Goal: Task Accomplishment & Management: Manage account settings

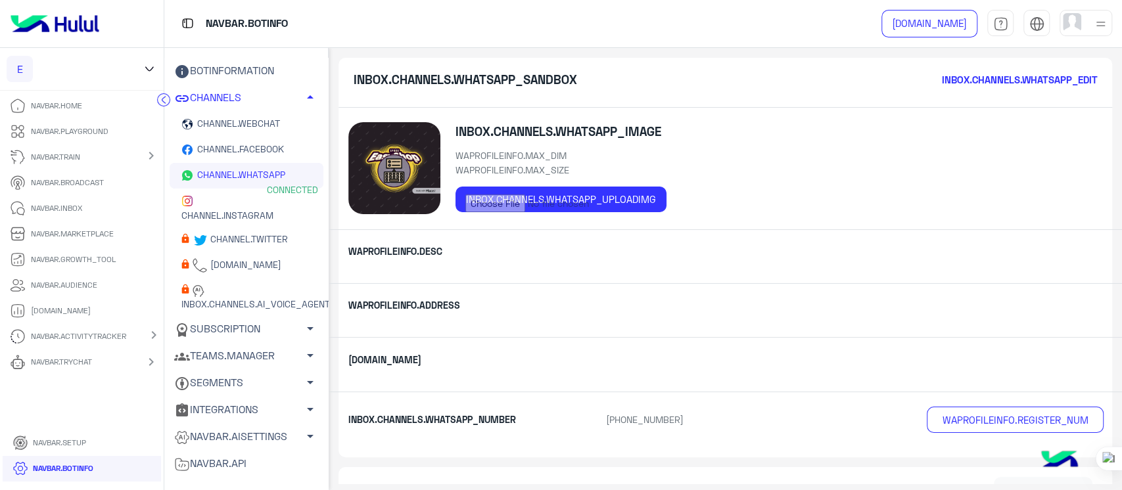
click at [150, 67] on icon at bounding box center [149, 69] width 15 height 16
click at [105, 114] on input "text" at bounding box center [82, 109] width 135 height 26
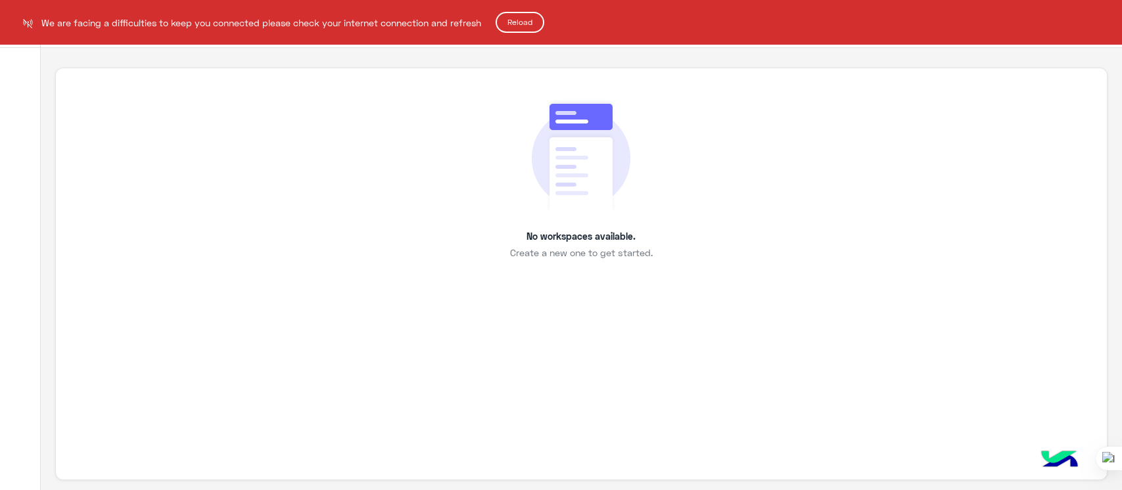
click at [526, 21] on button "Reload" at bounding box center [520, 22] width 49 height 21
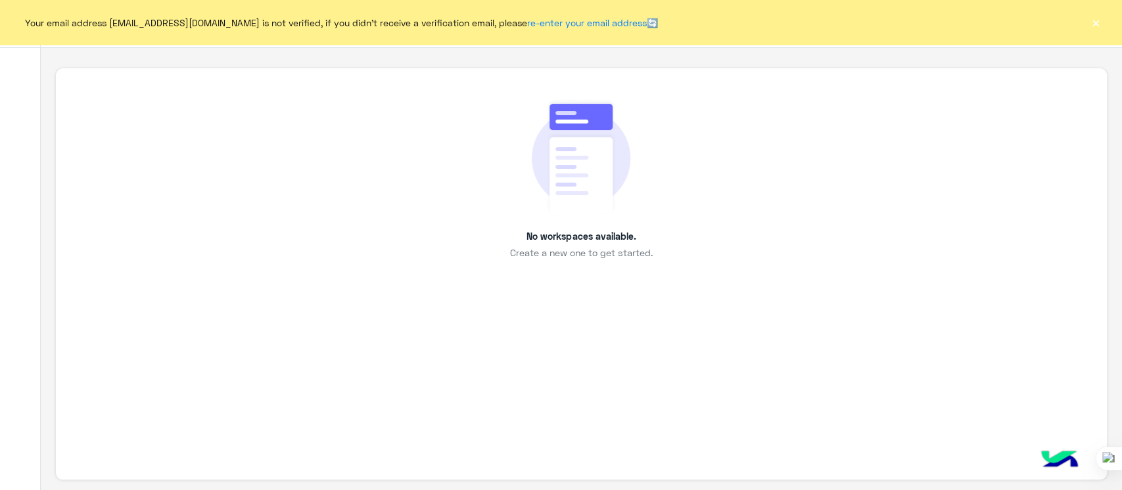
click at [1096, 29] on button "×" at bounding box center [1095, 22] width 13 height 13
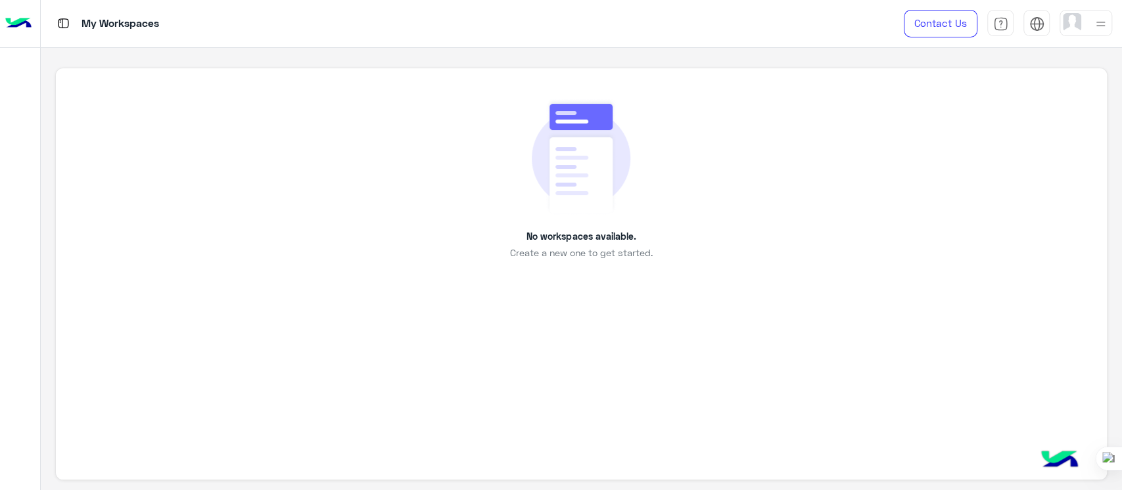
click at [540, 212] on img at bounding box center [581, 156] width 99 height 117
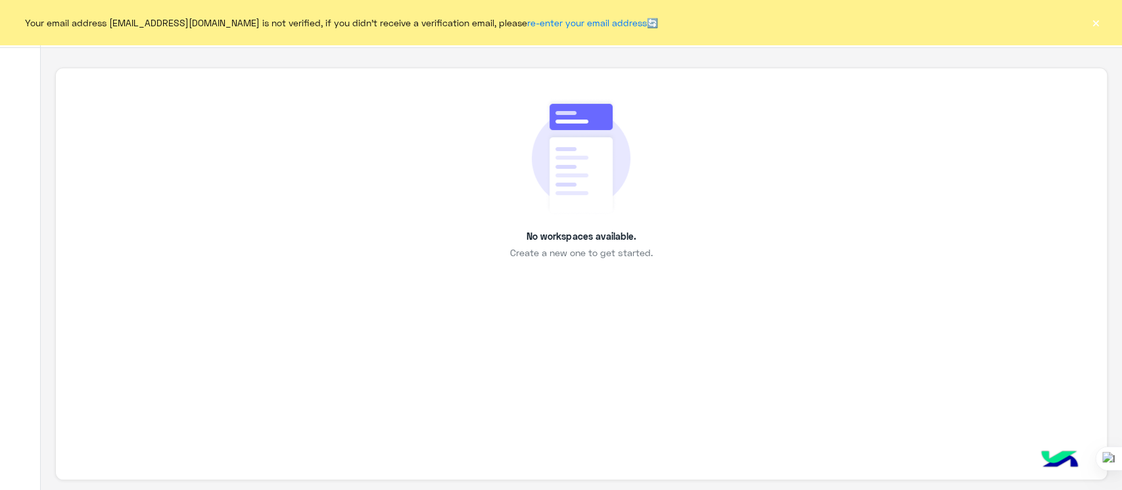
click at [1096, 21] on button "×" at bounding box center [1095, 22] width 13 height 13
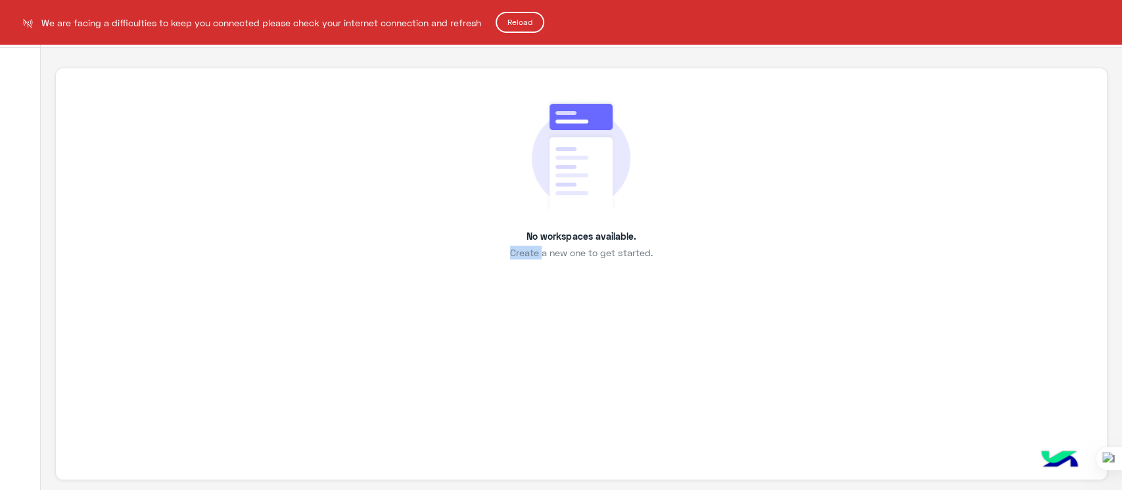
click at [505, 20] on button "Reload" at bounding box center [520, 22] width 49 height 21
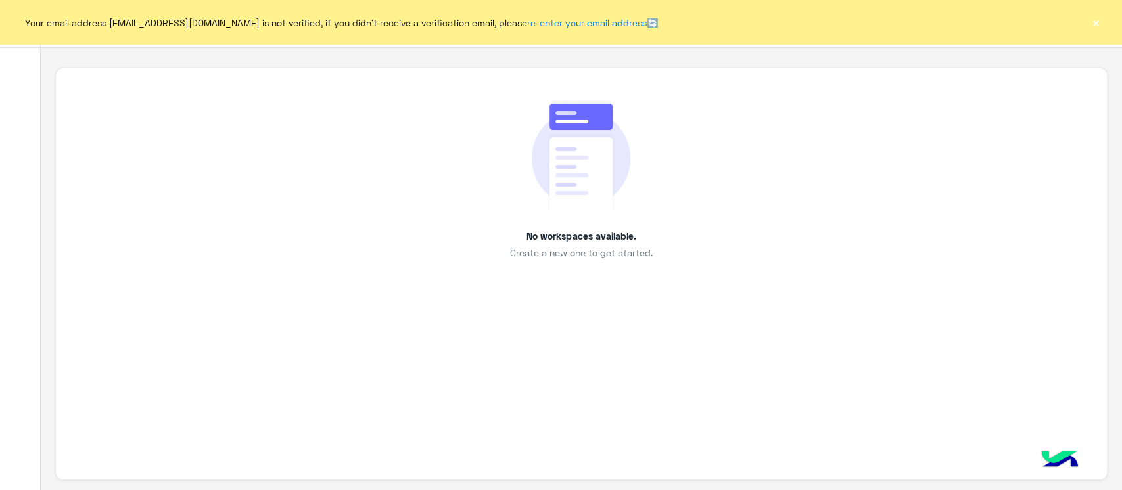
click at [1093, 16] on button "×" at bounding box center [1095, 22] width 13 height 13
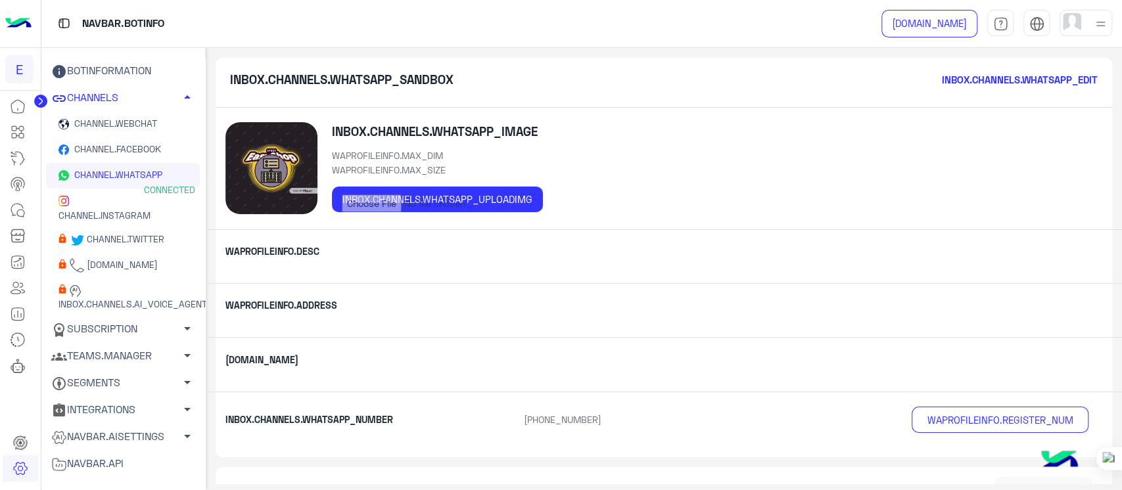
click at [37, 95] on icon at bounding box center [40, 101] width 13 height 13
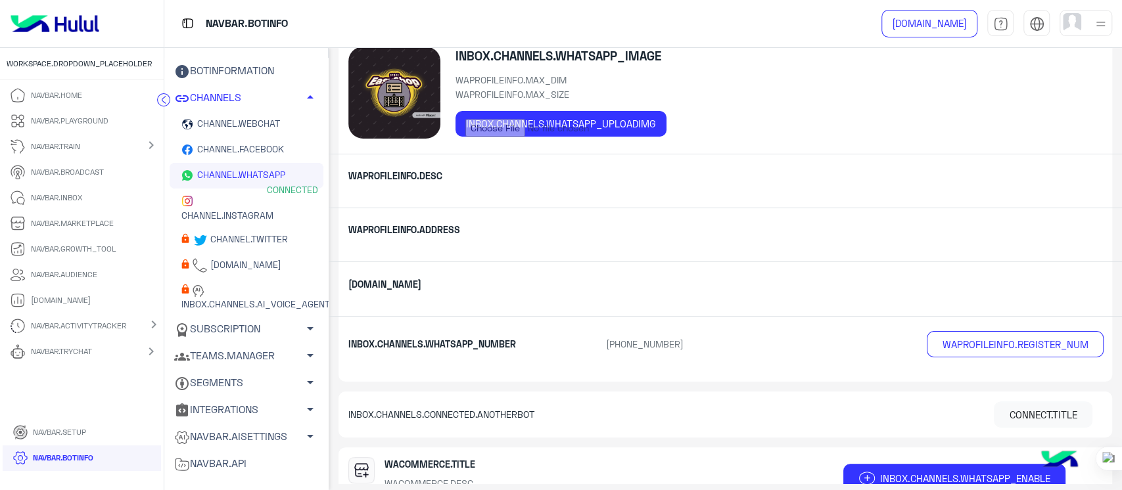
scroll to position [205, 0]
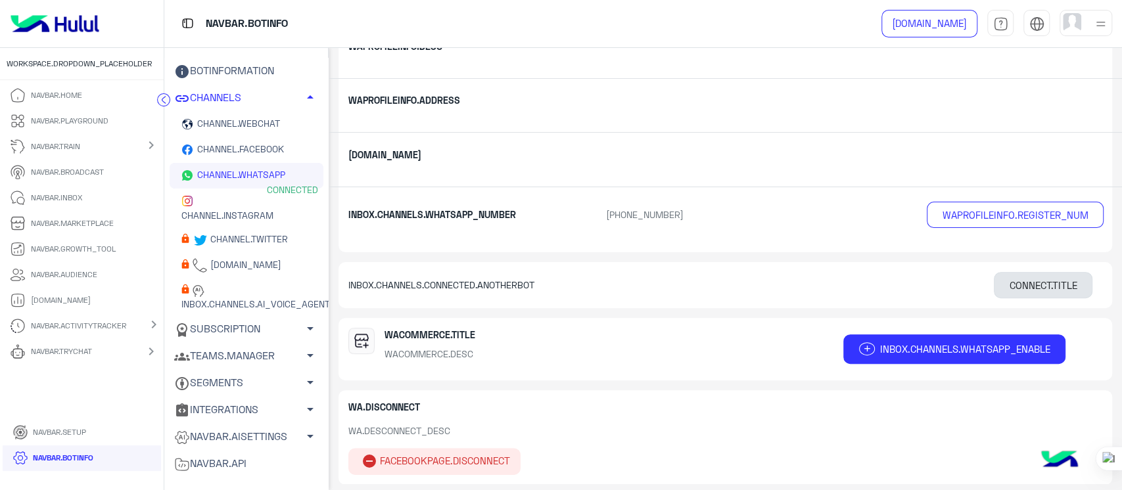
click at [1037, 281] on button "CONNECT.TITLE" at bounding box center [1043, 285] width 99 height 26
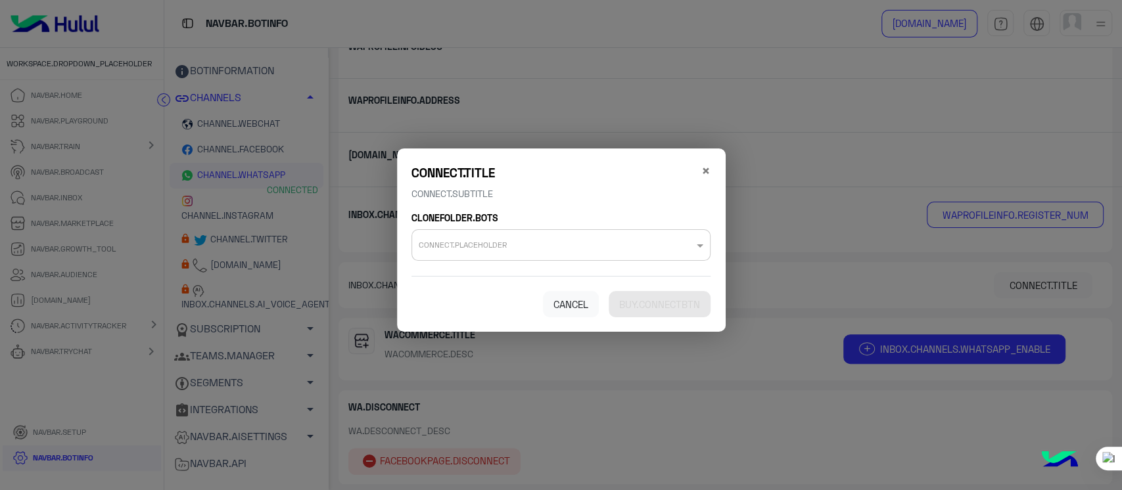
click at [538, 246] on input "text" at bounding box center [535, 241] width 233 height 16
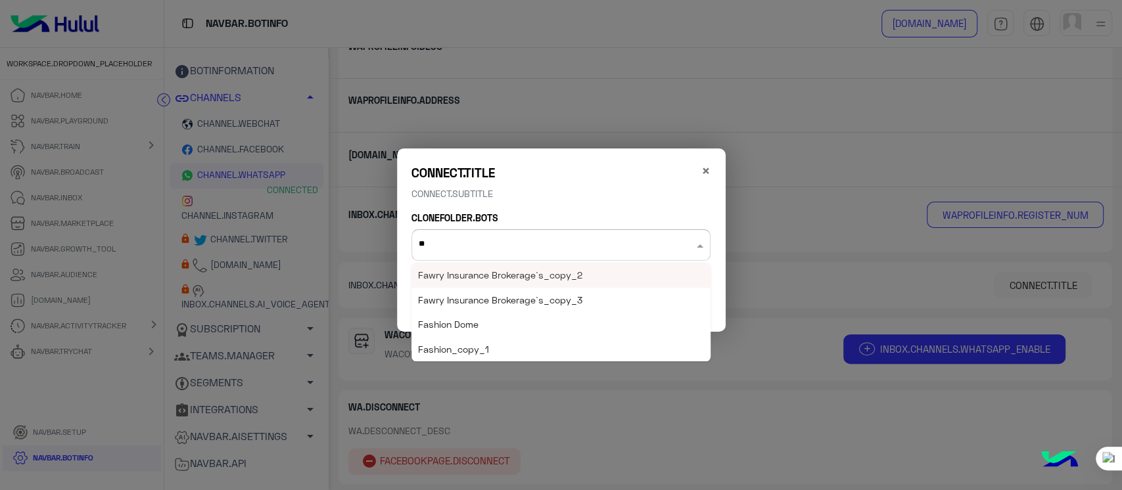
type input "***"
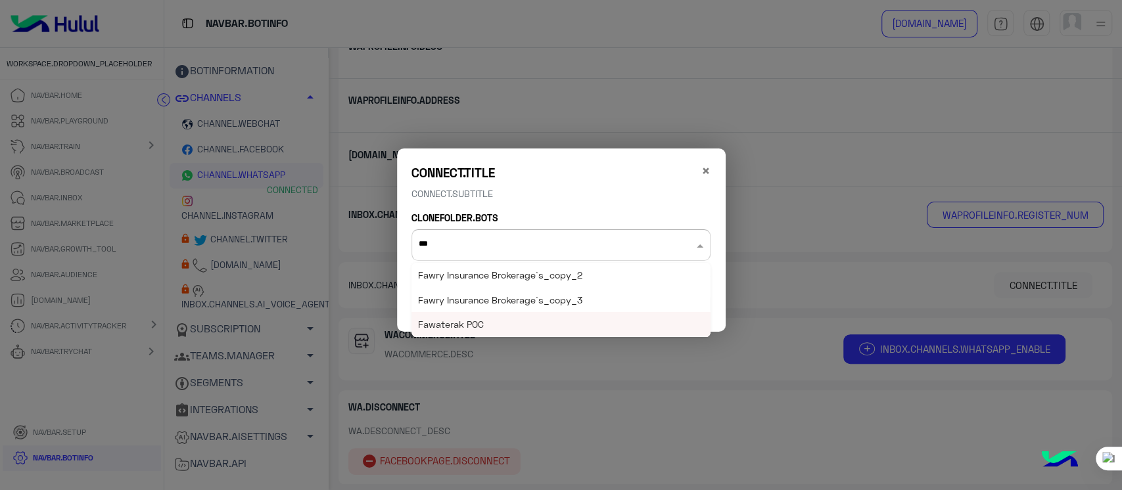
click at [473, 320] on span "Fawaterak POC" at bounding box center [451, 324] width 66 height 11
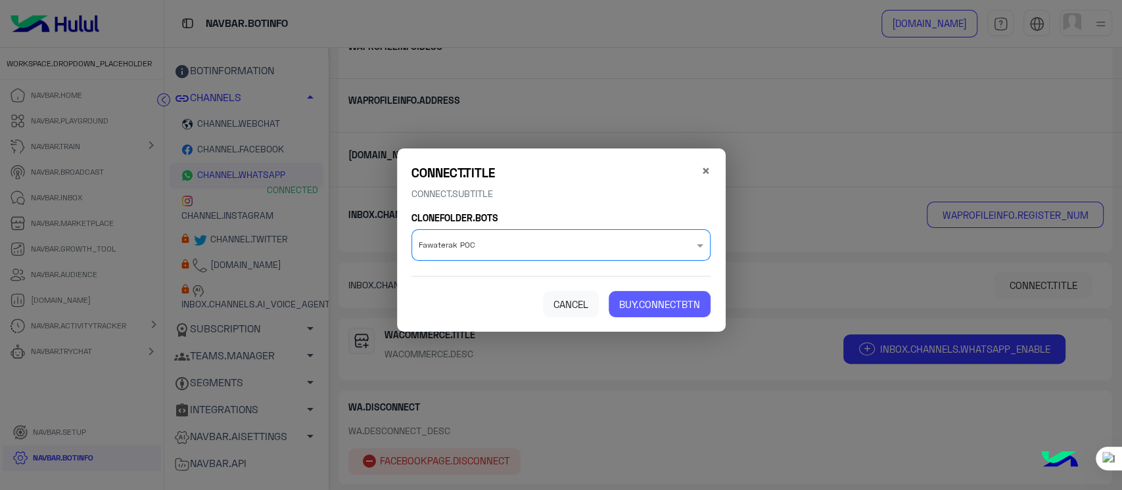
click at [634, 306] on span "BUY.CONNECTBTN" at bounding box center [659, 304] width 81 height 12
click at [653, 302] on span "BUY.CONNECTBTN" at bounding box center [659, 304] width 81 height 12
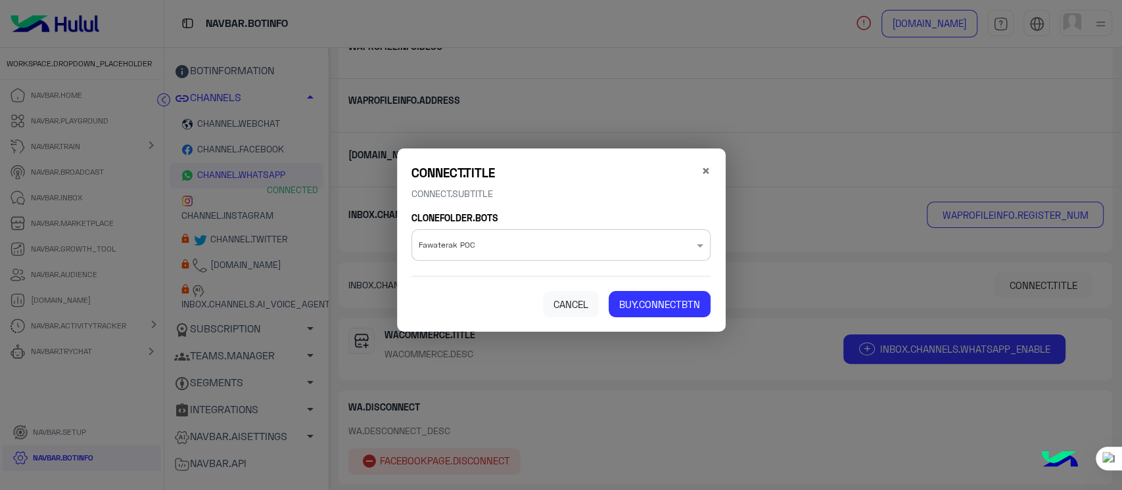
click at [501, 247] on input "text" at bounding box center [535, 241] width 233 height 16
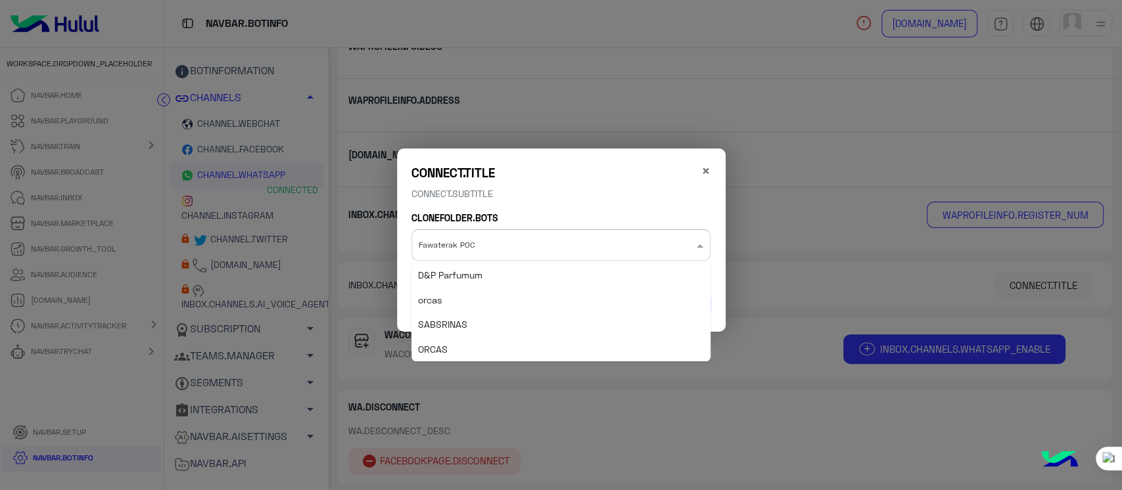
scroll to position [1818, 0]
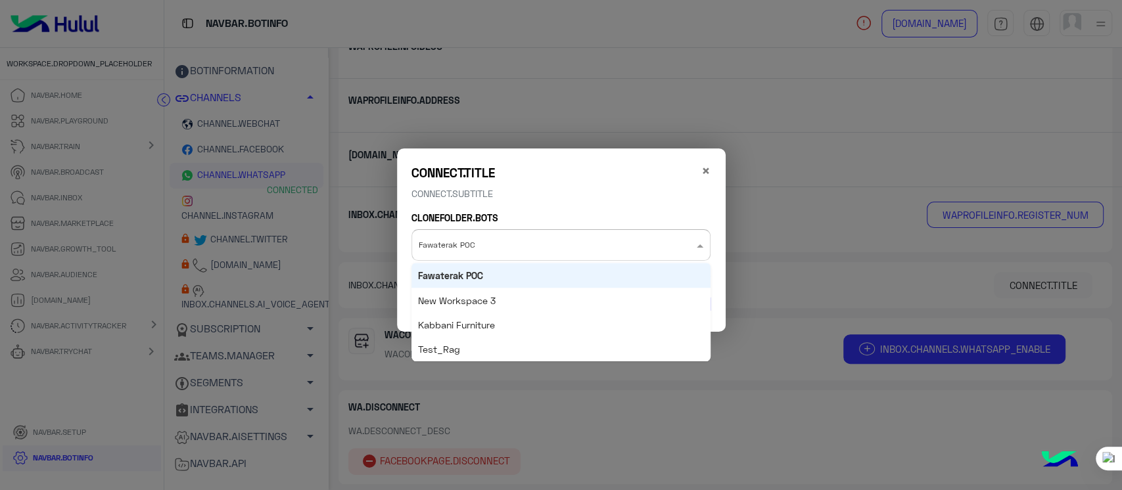
click at [440, 277] on span "Fawaterak POC" at bounding box center [450, 274] width 65 height 11
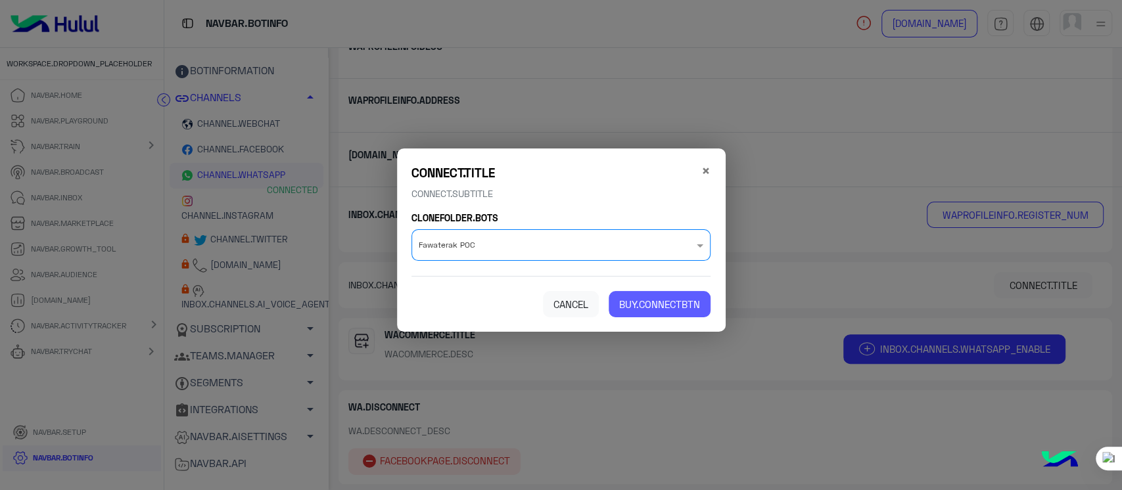
click at [674, 295] on button "BUY.CONNECTBTN" at bounding box center [660, 304] width 102 height 26
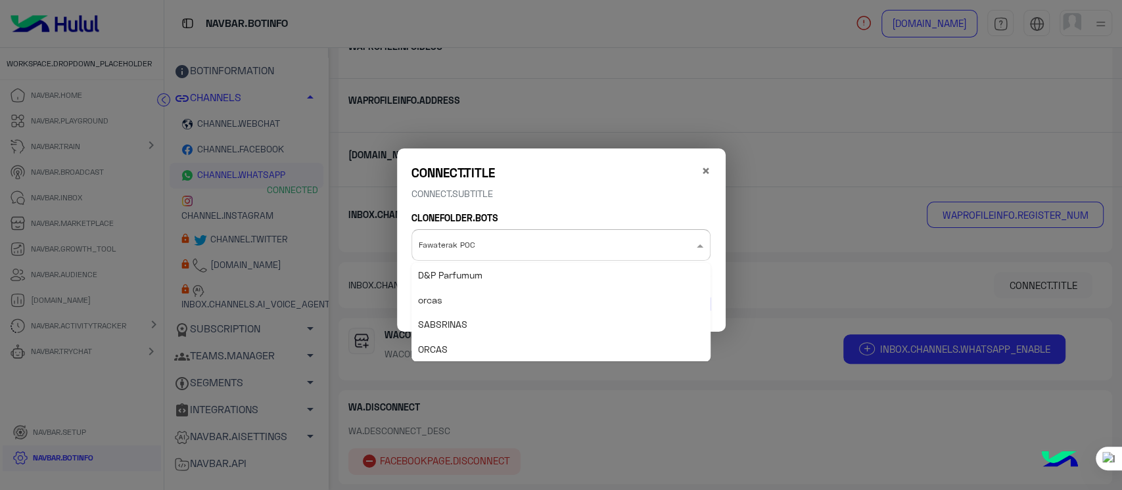
click at [535, 247] on input "text" at bounding box center [535, 241] width 233 height 16
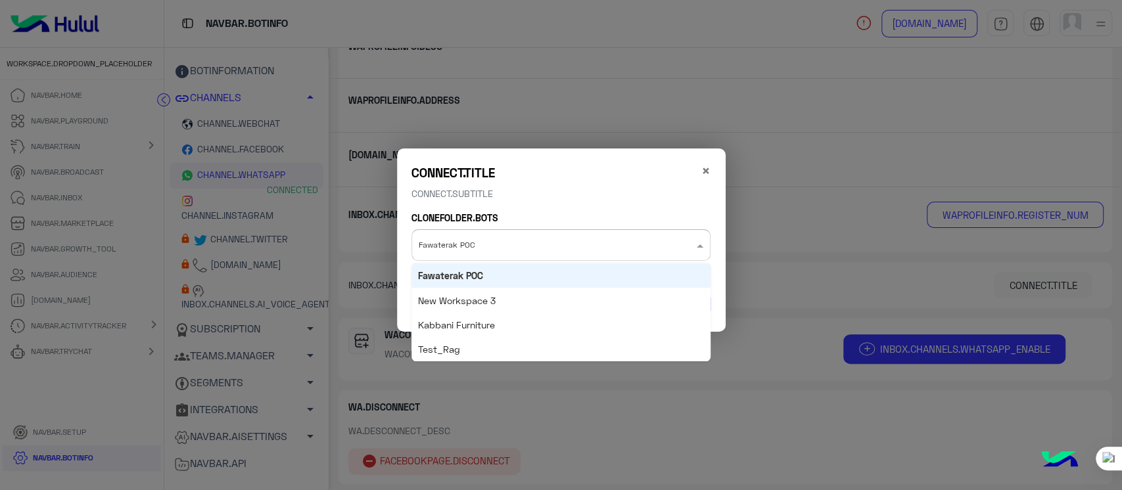
click at [528, 267] on div "Fawaterak POC" at bounding box center [560, 275] width 299 height 24
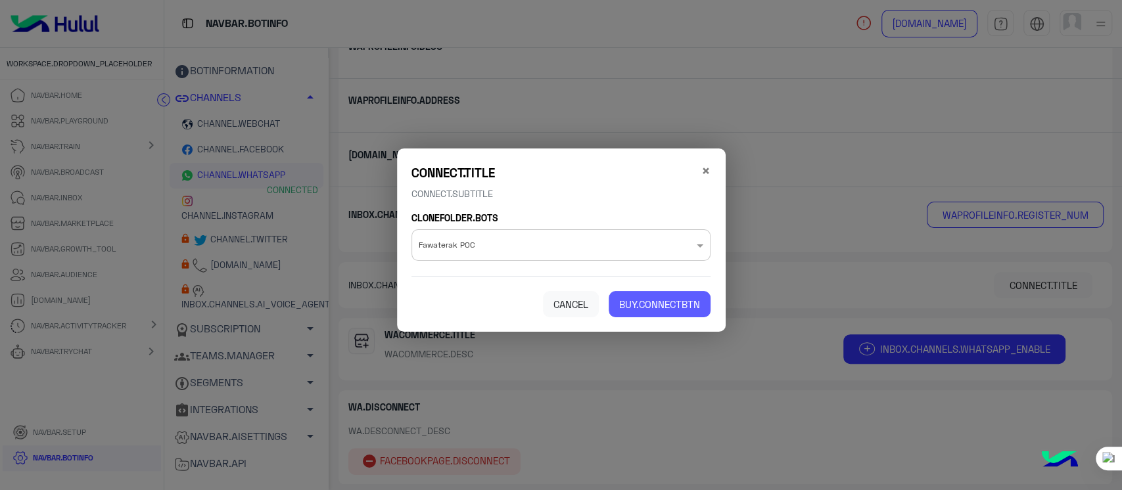
click at [659, 294] on button "BUY.CONNECTBTN" at bounding box center [660, 304] width 102 height 26
click at [662, 308] on span "BUY.CONNECTBTN" at bounding box center [659, 304] width 81 height 12
click at [539, 312] on div "CANCEL BUY.CONNECTBTN" at bounding box center [560, 304] width 299 height 26
click at [563, 292] on button "CANCEL" at bounding box center [571, 304] width 56 height 26
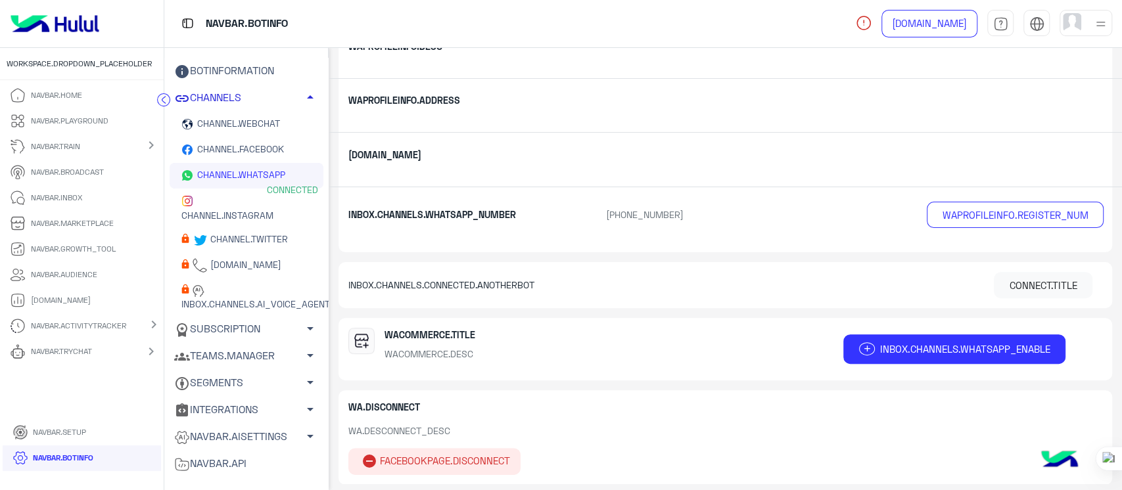
click at [172, 102] on link "CHANNELS arrow_drop_up" at bounding box center [247, 98] width 154 height 27
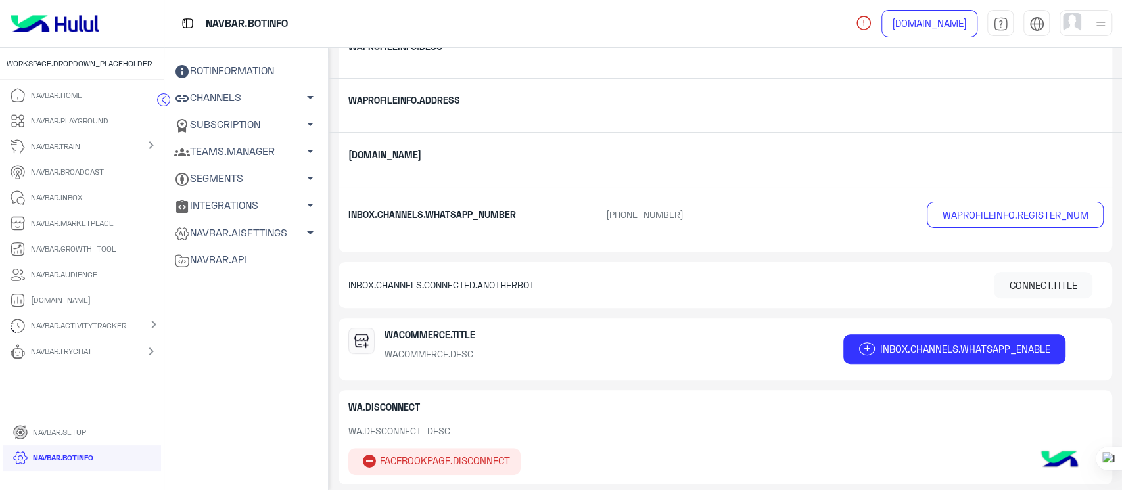
click at [168, 97] on circle at bounding box center [164, 99] width 12 height 12
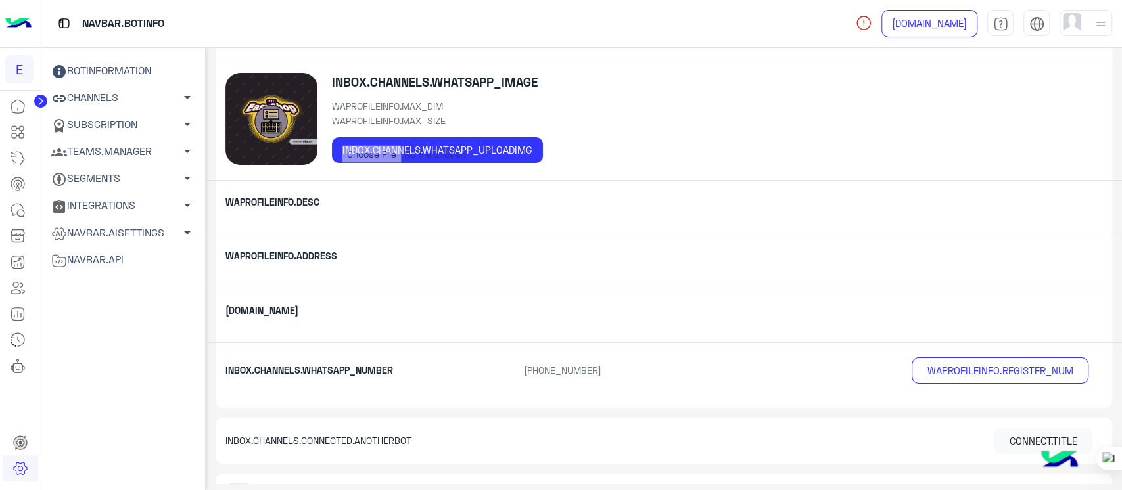
scroll to position [0, 0]
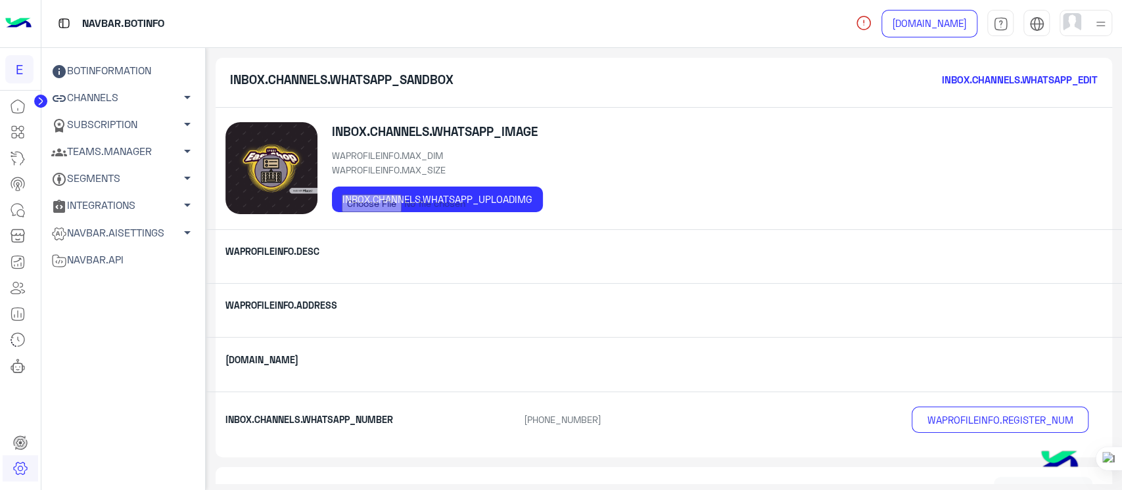
click at [1075, 27] on img at bounding box center [1072, 22] width 18 height 18
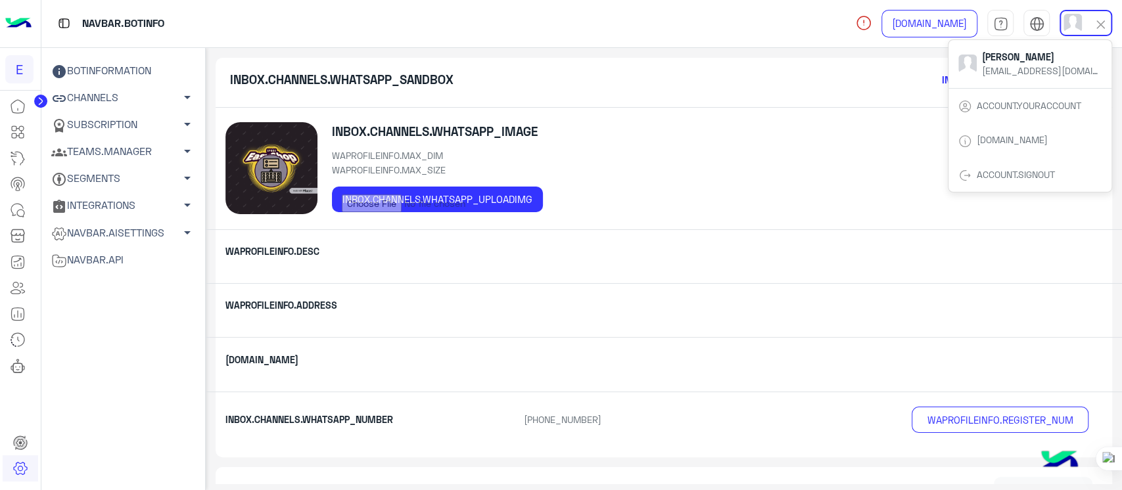
click at [701, 125] on div "INBOX.CHANNELS.WHATSAPP_IMAGE WAPROFILEINFO.MAX_DIM WAPROFILEINFO.MAX_SIZE INBO…" at bounding box center [664, 169] width 897 height 122
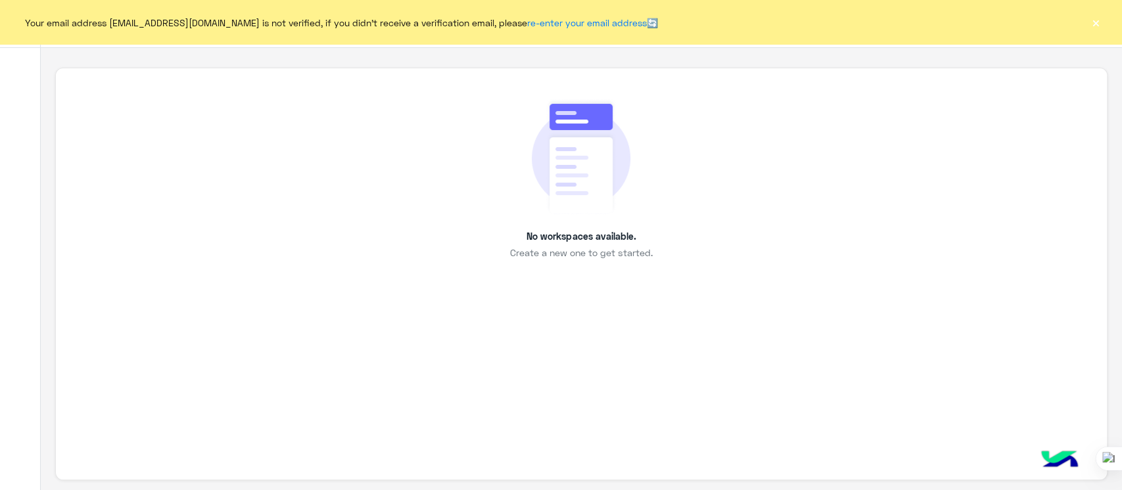
click at [1097, 22] on button "×" at bounding box center [1095, 22] width 13 height 13
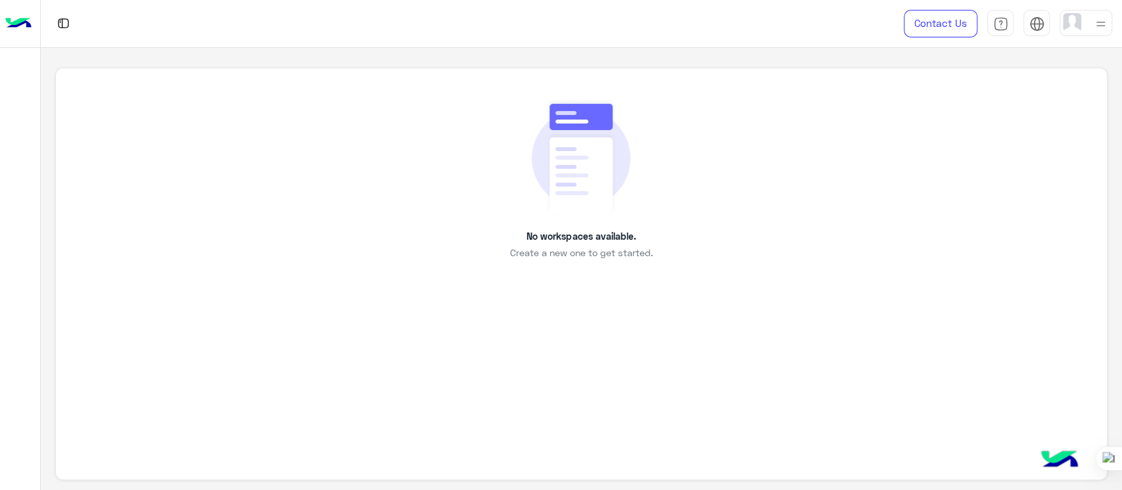
click at [1084, 26] on div at bounding box center [1085, 23] width 53 height 26
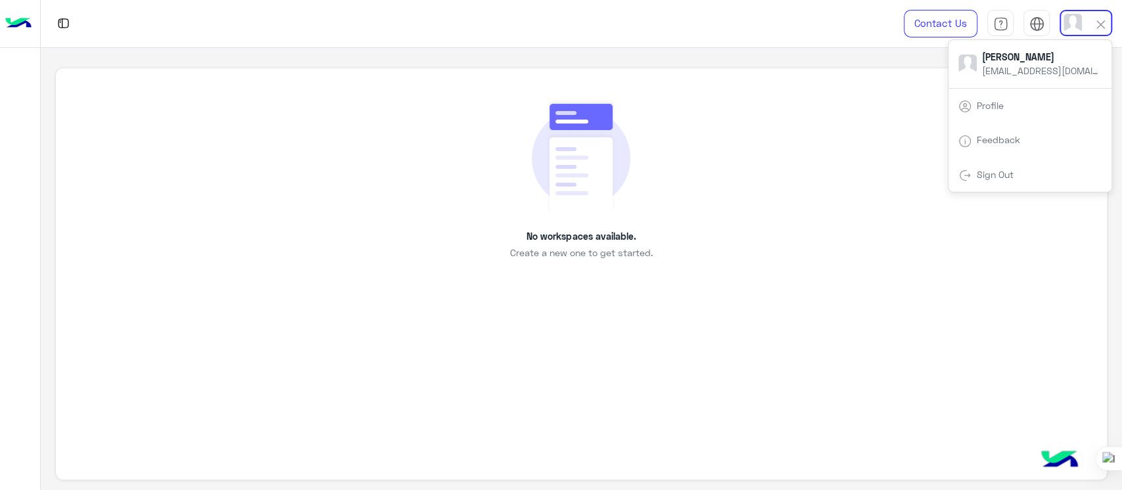
click at [981, 167] on div "Sign Out" at bounding box center [1029, 175] width 163 height 35
click at [720, 162] on div "No workspaces available. Create a new one to get started." at bounding box center [580, 179] width 991 height 162
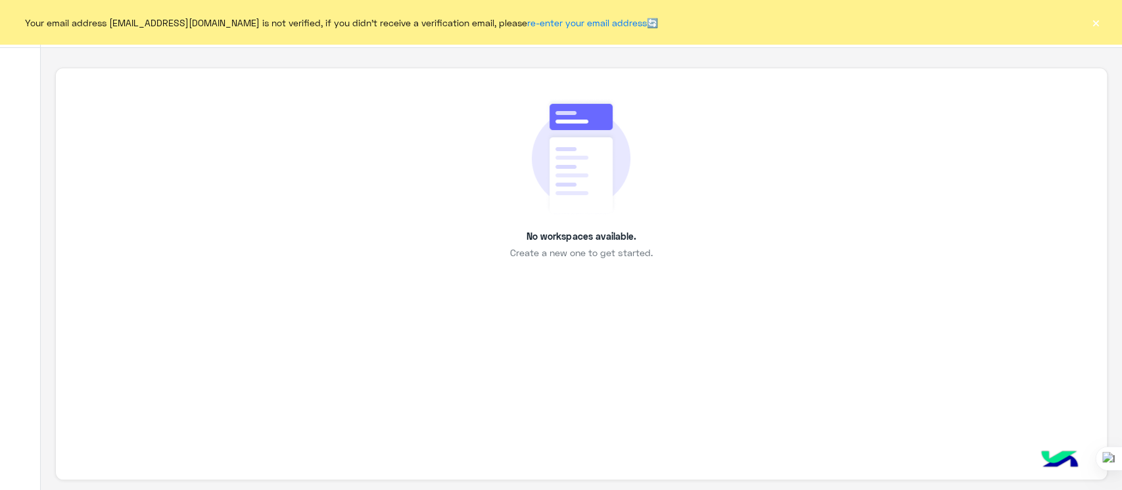
click at [1096, 20] on button "×" at bounding box center [1095, 22] width 13 height 13
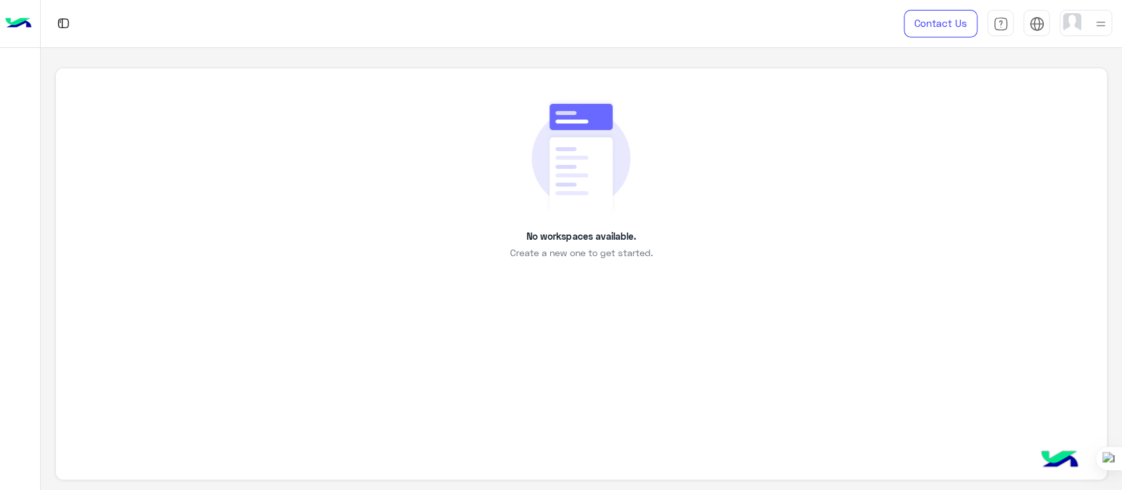
click at [1121, 425] on div at bounding box center [1121, 245] width 1 height 490
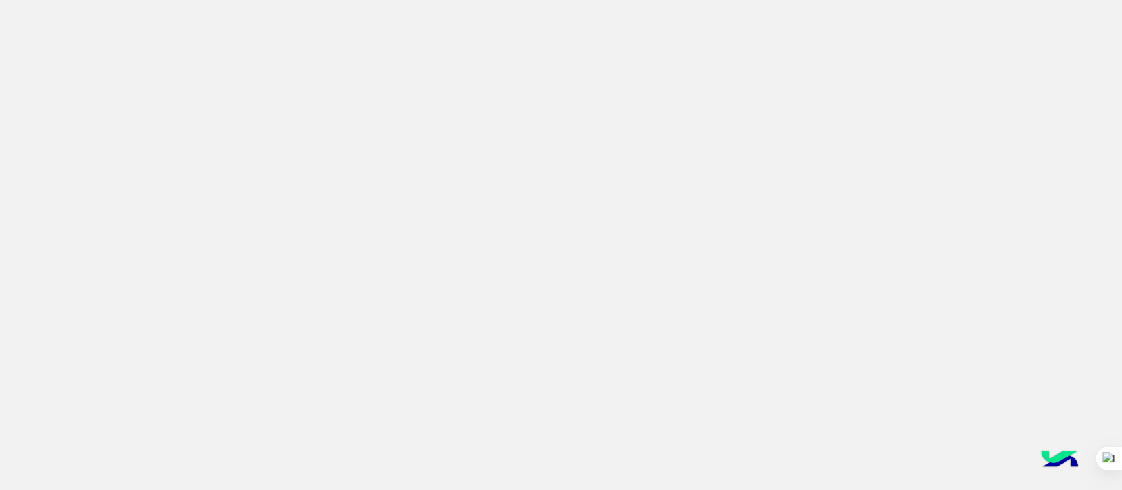
click at [599, 8] on app-root at bounding box center [561, 245] width 1122 height 490
click at [593, 17] on app-root at bounding box center [561, 245] width 1122 height 490
drag, startPoint x: 463, startPoint y: 123, endPoint x: 145, endPoint y: 57, distance: 324.2
click at [145, 57] on app-root at bounding box center [561, 245] width 1122 height 490
click at [501, 244] on app-root at bounding box center [561, 245] width 1122 height 490
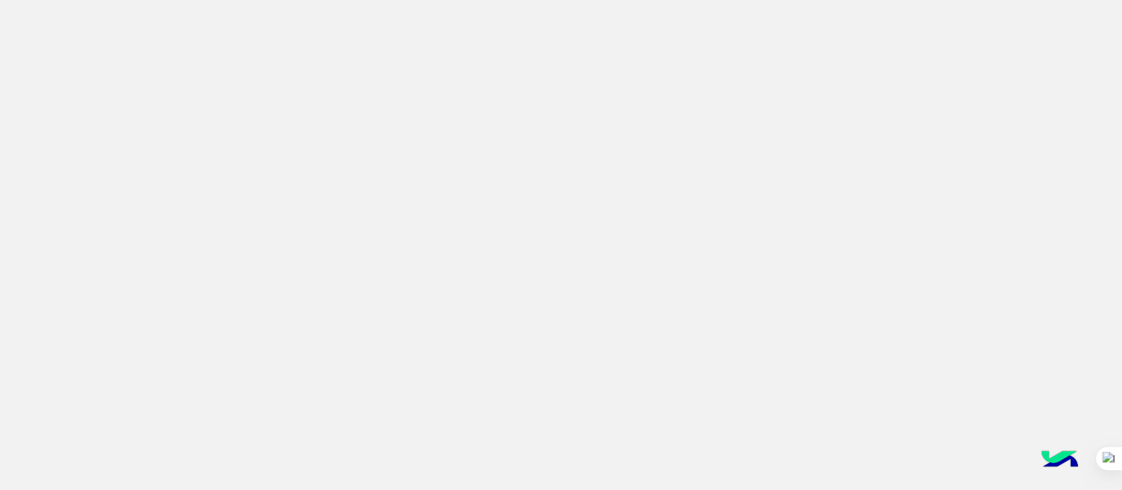
click at [724, 203] on app-root at bounding box center [561, 245] width 1122 height 490
click at [595, 131] on app-root at bounding box center [561, 245] width 1122 height 490
click at [699, 187] on app-root at bounding box center [561, 245] width 1122 height 490
click at [536, 116] on app-root at bounding box center [561, 245] width 1122 height 490
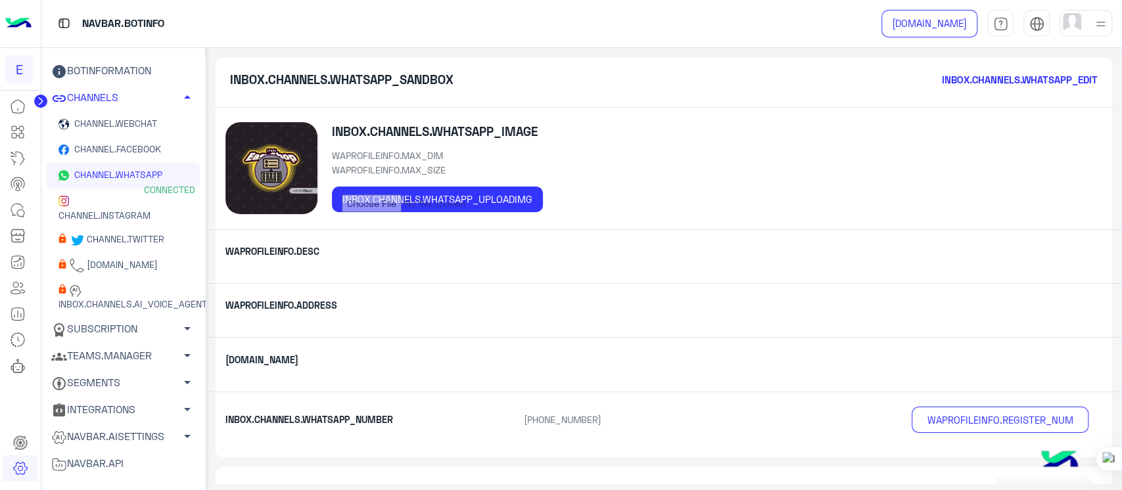
click at [48, 112] on link "CHANNEL.WEBCHAT" at bounding box center [123, 125] width 154 height 26
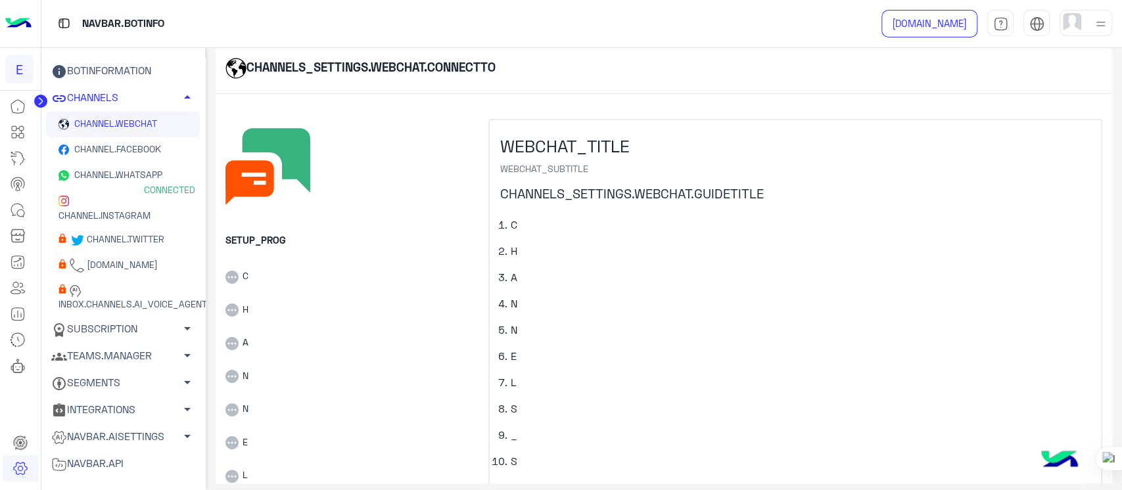
click at [44, 99] on circle at bounding box center [40, 101] width 13 height 13
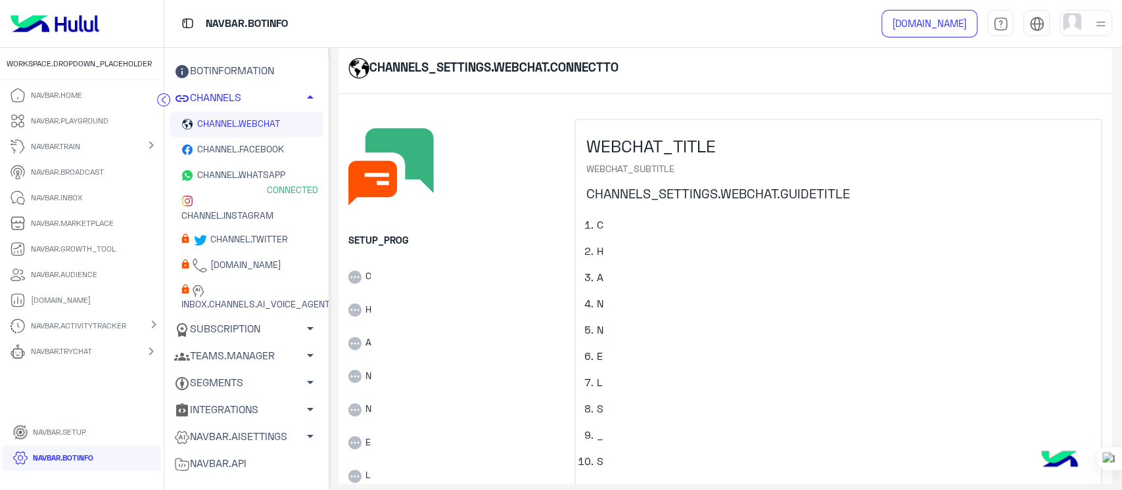
click at [135, 58] on span "WORKSPACE.DROPDOWN_PLACEHOLDER" at bounding box center [79, 64] width 145 height 12
click at [47, 89] on input "text" at bounding box center [82, 100] width 135 height 26
click at [68, 97] on input "text" at bounding box center [82, 100] width 135 height 26
type input "*"
click at [63, 36] on img at bounding box center [54, 24] width 99 height 28
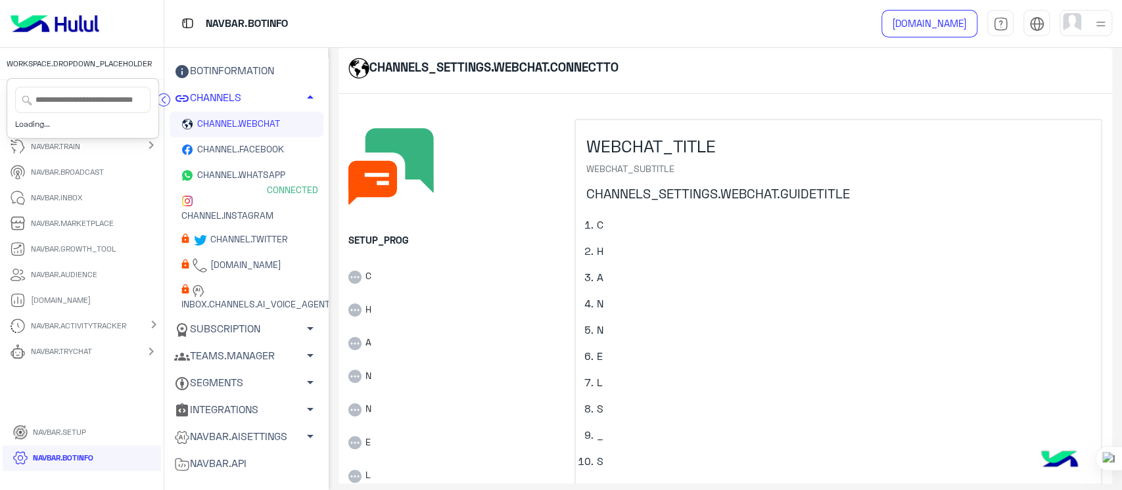
click at [63, 36] on div at bounding box center [82, 24] width 164 height 48
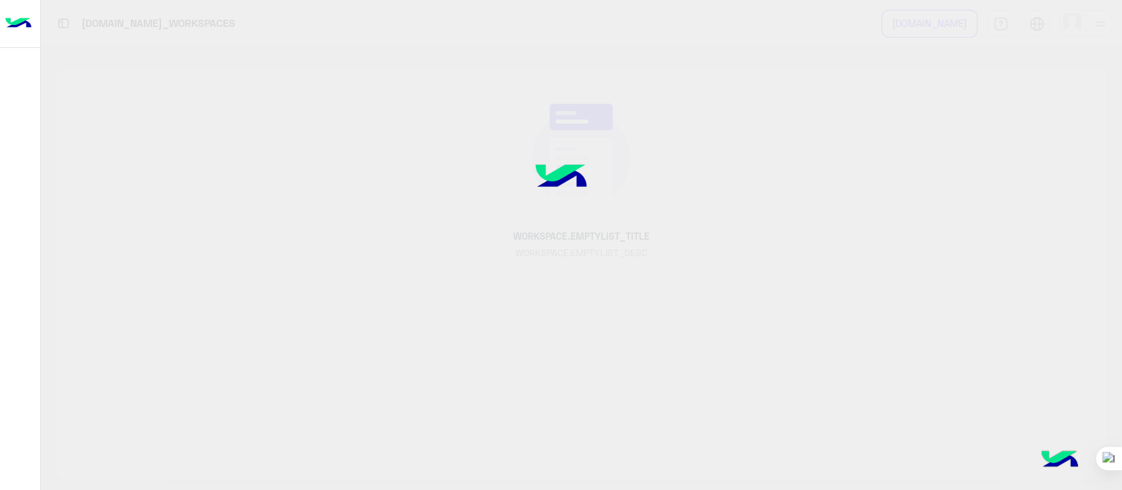
click at [721, 302] on div at bounding box center [561, 245] width 1122 height 490
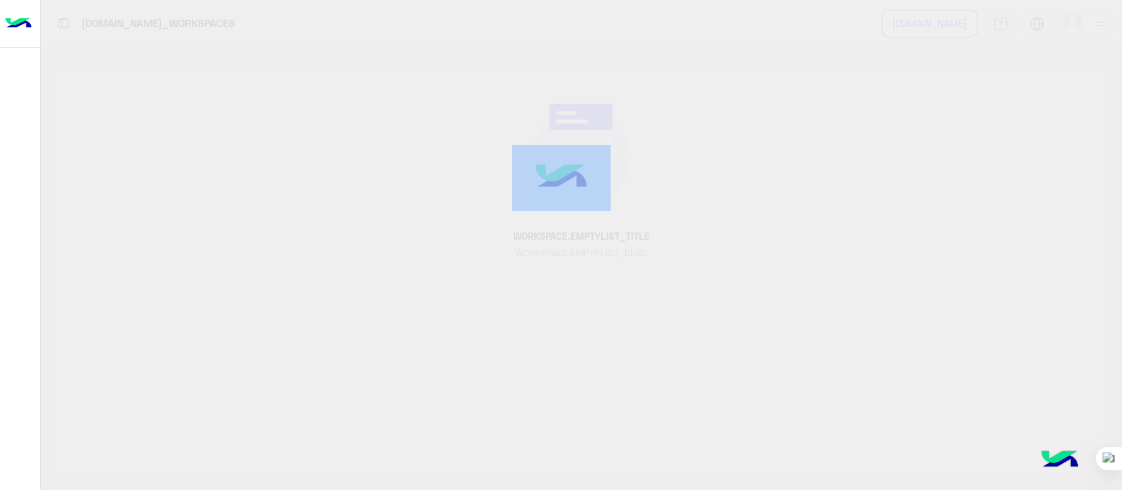
click at [721, 302] on div at bounding box center [561, 245] width 1122 height 490
click at [611, 206] on img at bounding box center [561, 178] width 99 height 66
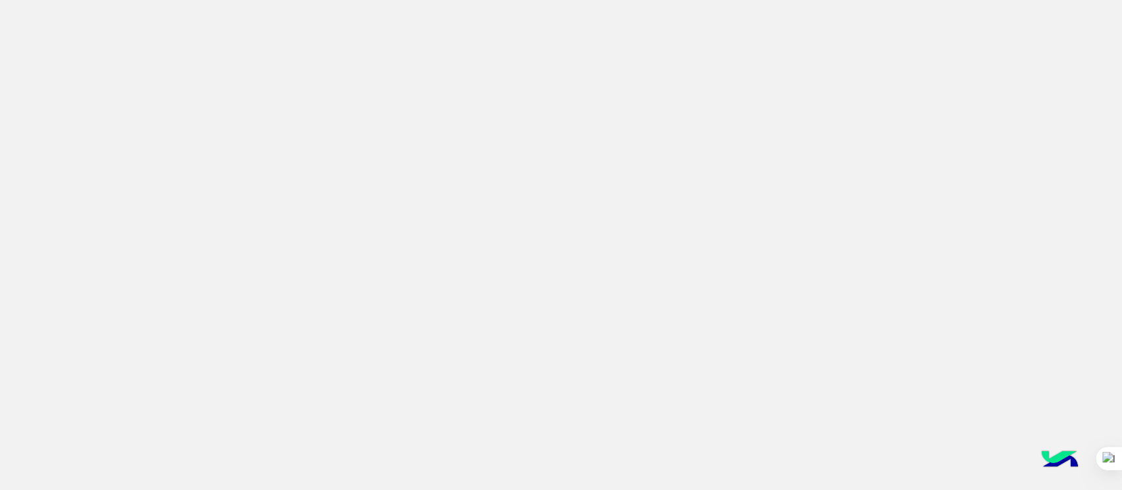
click at [644, 154] on app-root at bounding box center [561, 245] width 1122 height 490
click at [647, 121] on app-root at bounding box center [561, 245] width 1122 height 490
click at [351, 174] on app-root at bounding box center [561, 245] width 1122 height 490
click at [493, 312] on app-root at bounding box center [561, 245] width 1122 height 490
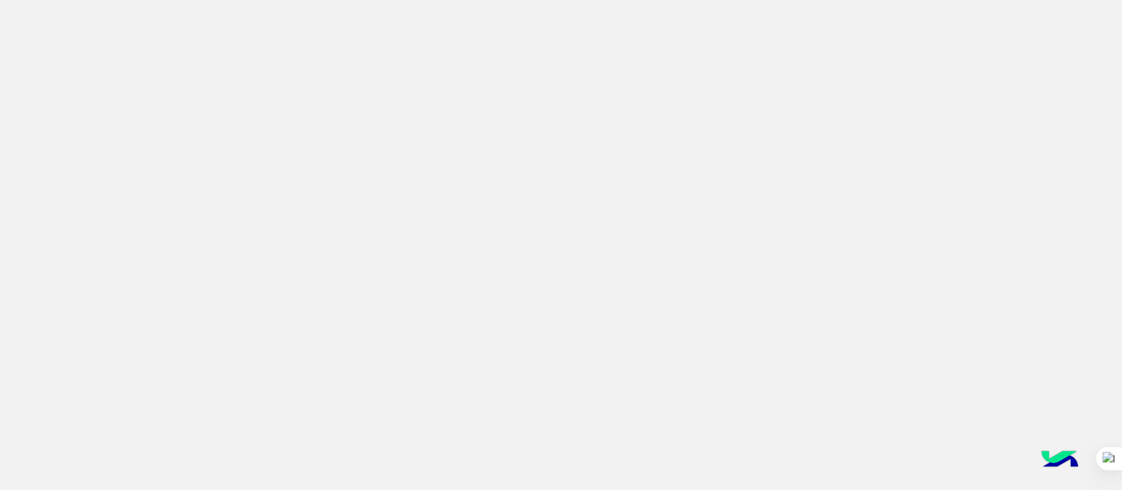
click at [453, 121] on app-root at bounding box center [561, 245] width 1122 height 490
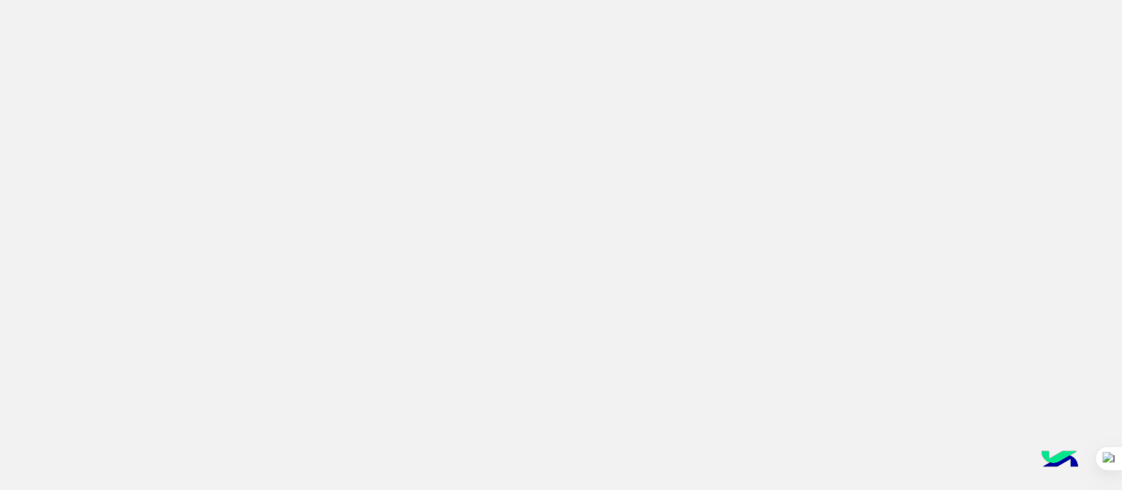
click at [453, 121] on app-root at bounding box center [561, 245] width 1122 height 490
click at [405, 182] on app-root at bounding box center [561, 245] width 1122 height 490
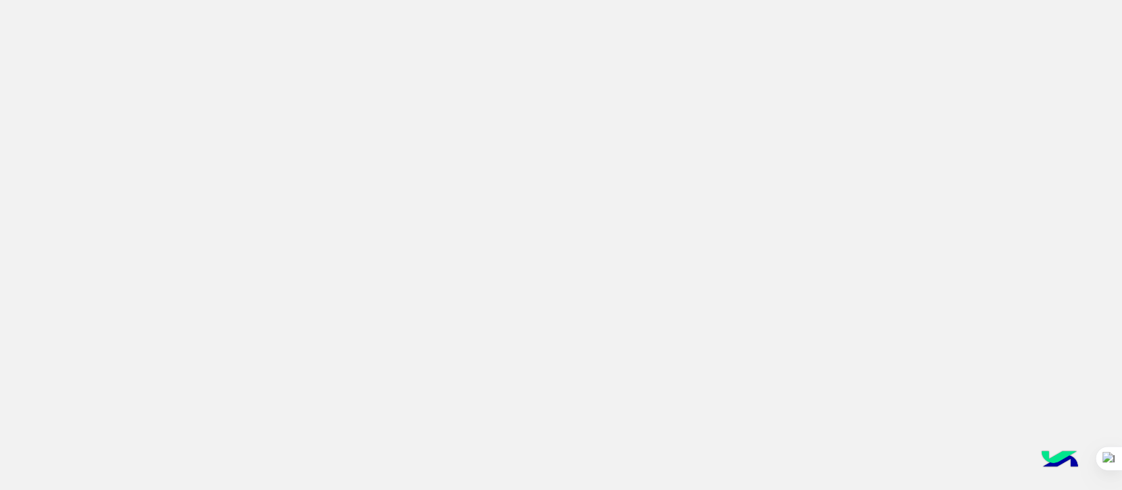
click at [405, 182] on app-root at bounding box center [561, 245] width 1122 height 490
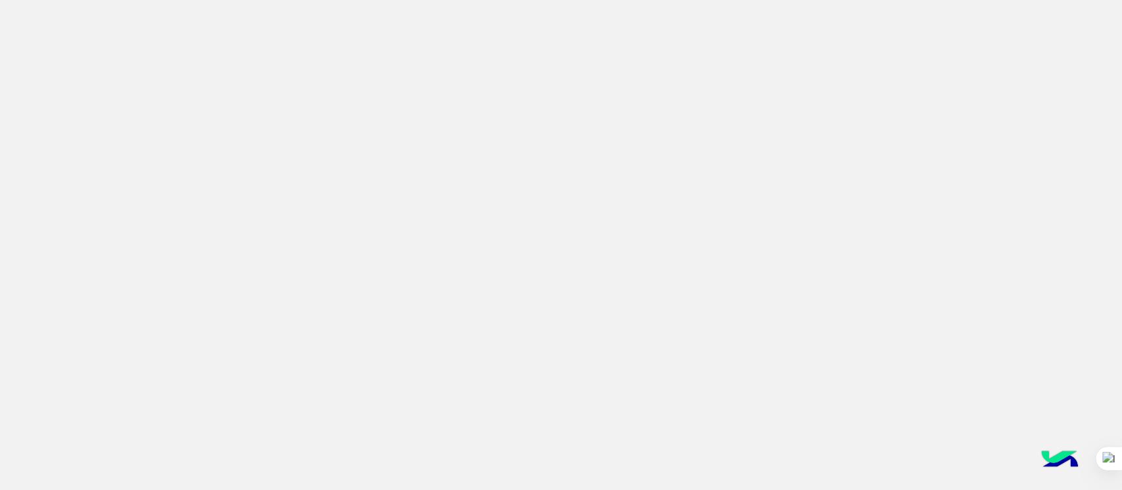
click at [405, 182] on app-root at bounding box center [561, 245] width 1122 height 490
click at [1121, 352] on div at bounding box center [1121, 245] width 1 height 490
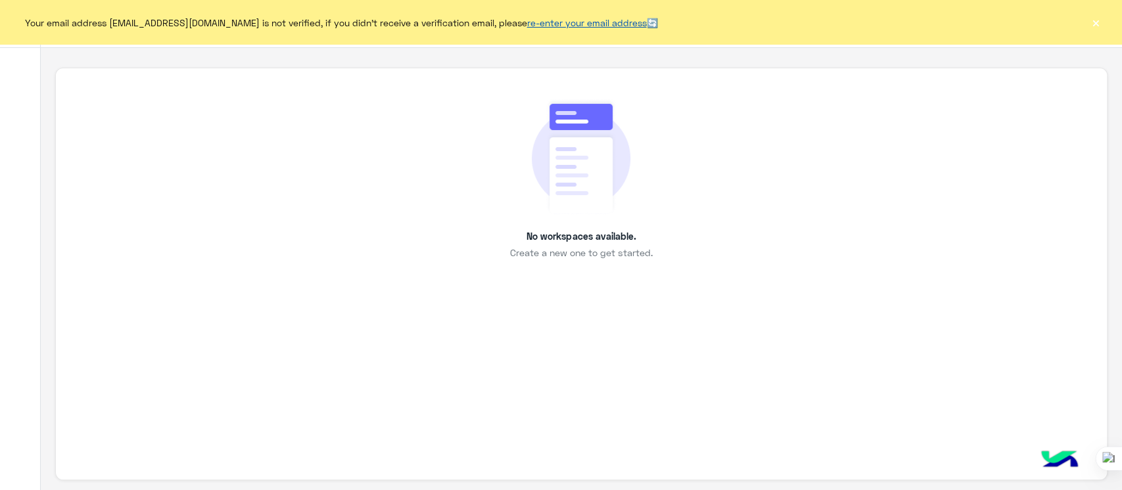
click at [527, 25] on link "re-enter your email address" at bounding box center [587, 22] width 120 height 11
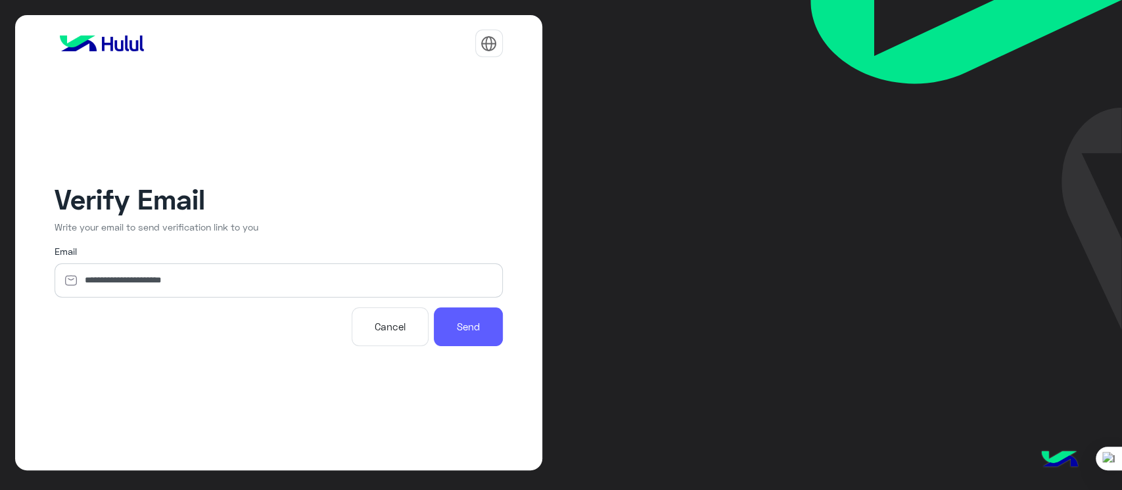
click at [470, 330] on button "Send" at bounding box center [468, 327] width 69 height 39
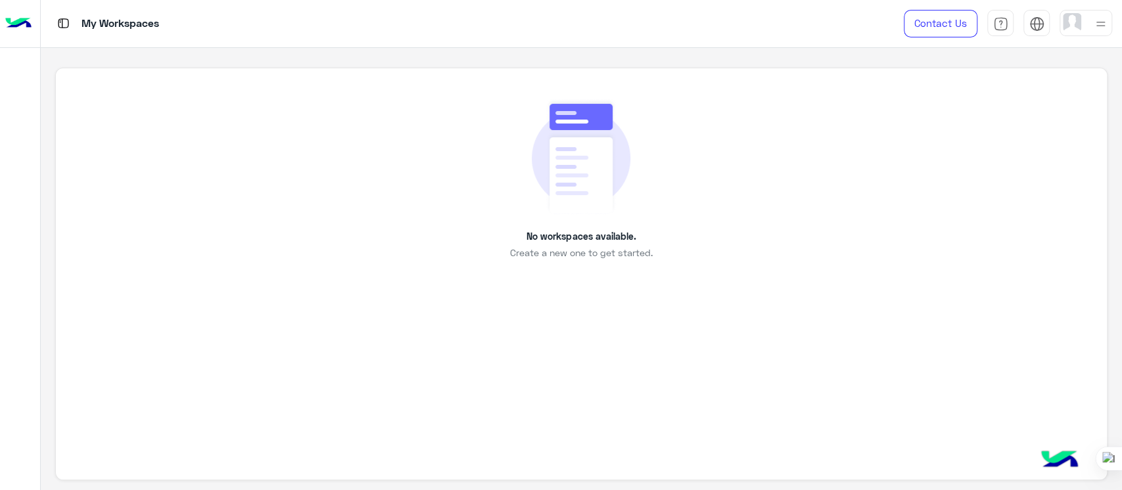
click at [931, 276] on div "No workspaces available. Create a new one to get started." at bounding box center [581, 274] width 1052 height 413
click at [1075, 24] on img at bounding box center [1072, 22] width 18 height 18
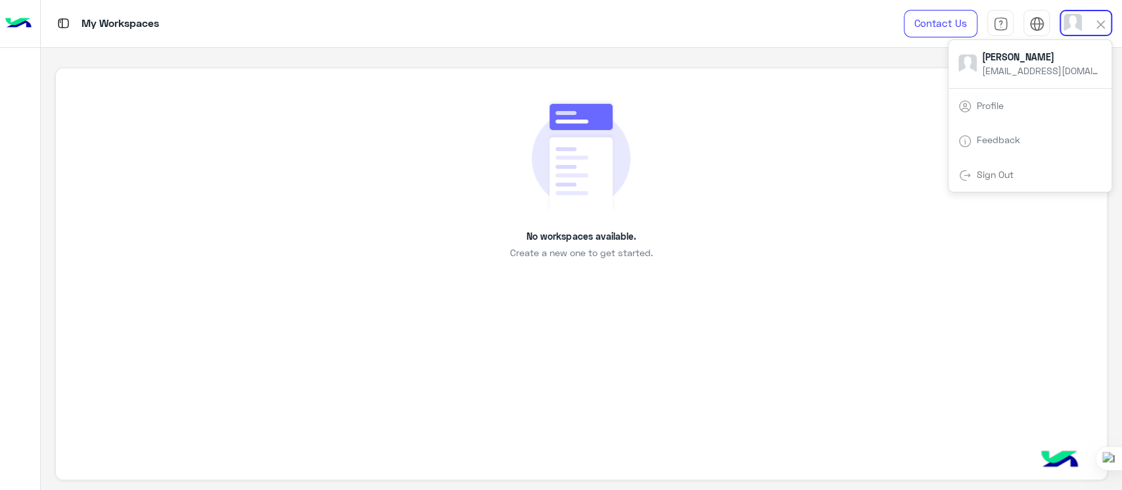
click at [977, 102] on link "Profile" at bounding box center [990, 105] width 27 height 11
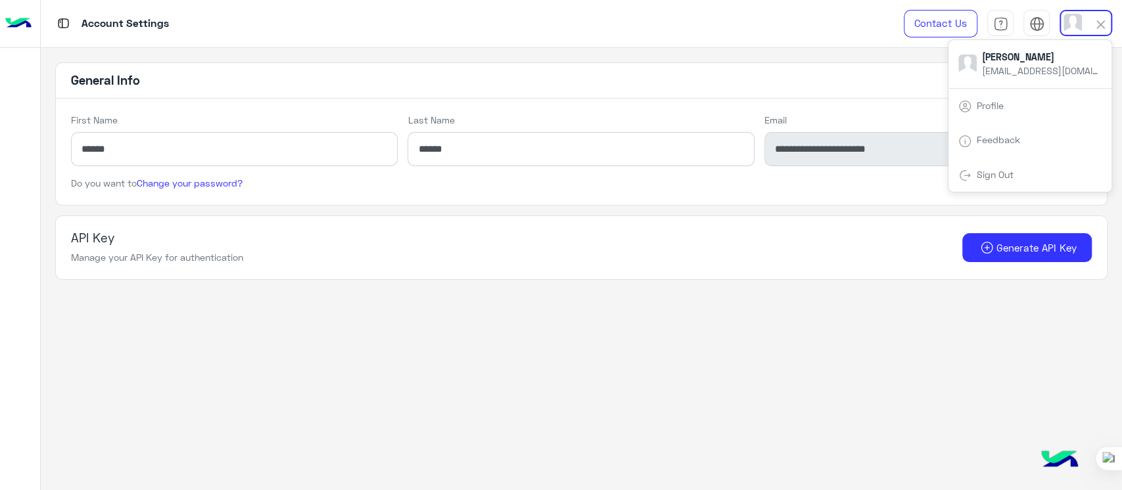
click at [743, 233] on div "API Key Manage your API Key for authentication Generate API Key" at bounding box center [581, 248] width 1021 height 34
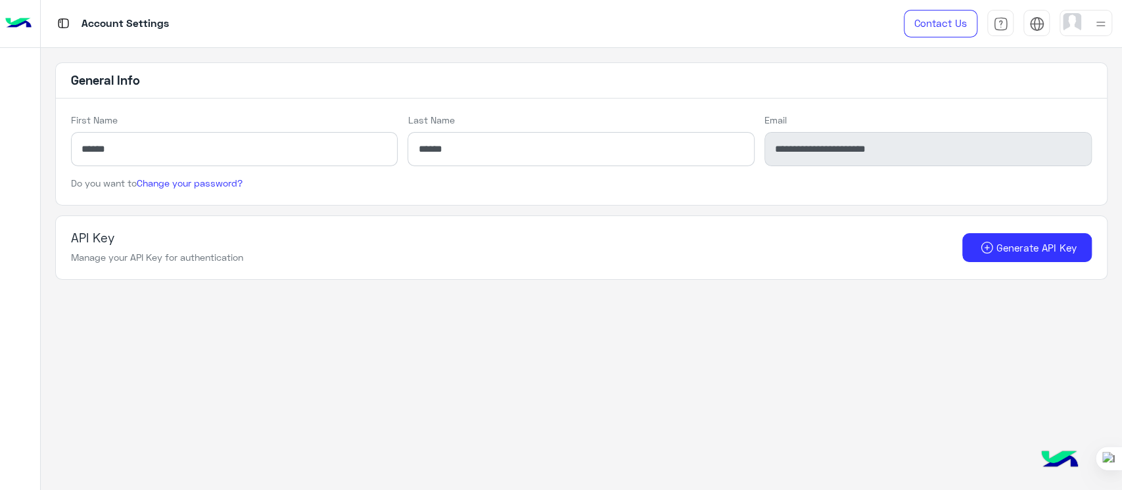
click at [18, 22] on img at bounding box center [18, 24] width 26 height 28
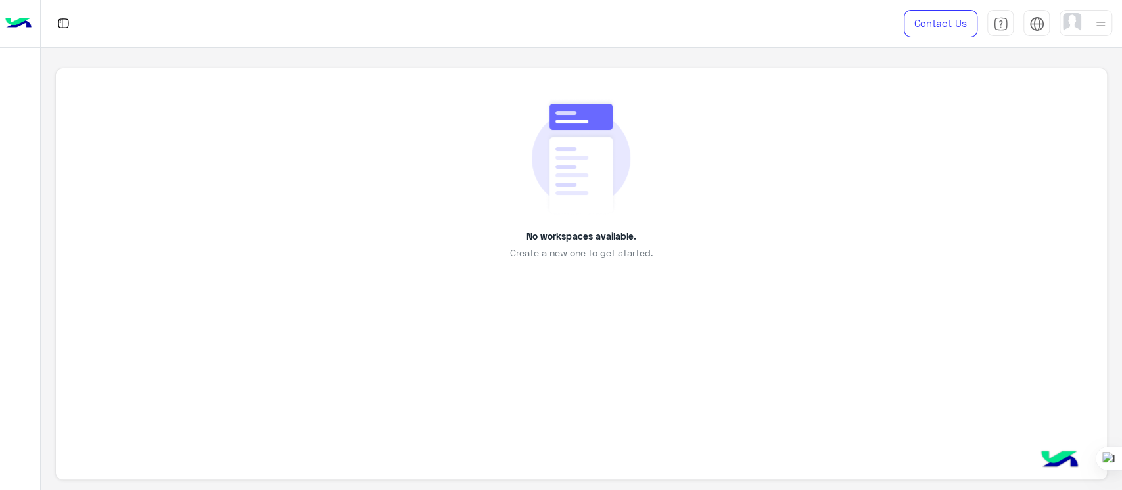
click at [1101, 22] on img at bounding box center [1100, 24] width 16 height 16
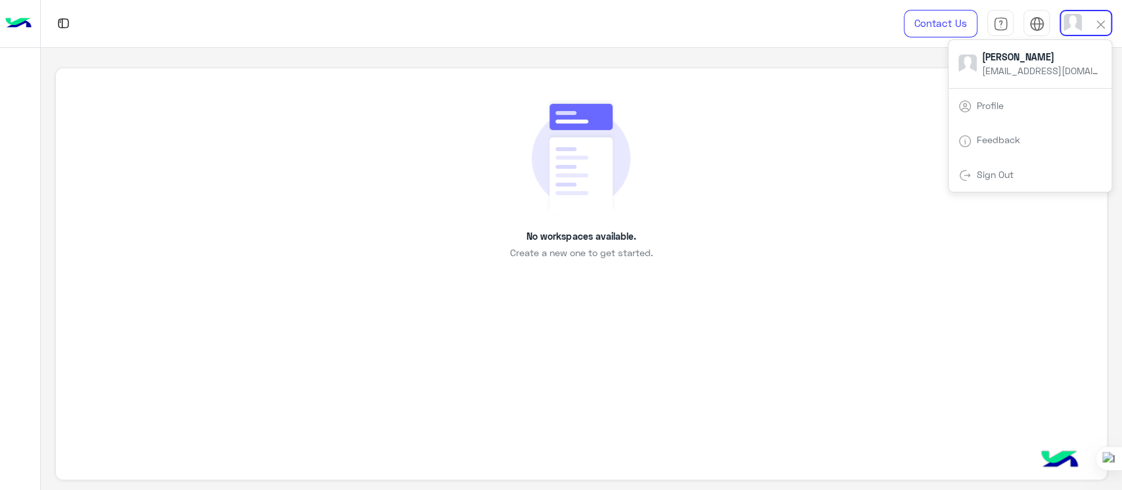
click at [991, 181] on div "Sign Out" at bounding box center [1029, 175] width 163 height 35
click at [990, 179] on div "Sign Out" at bounding box center [1029, 175] width 163 height 35
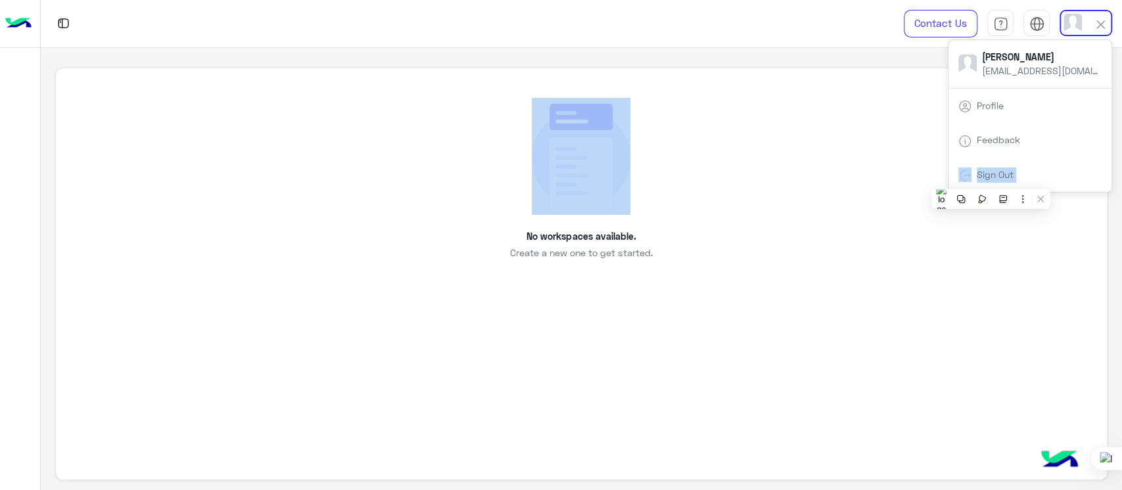
click at [990, 179] on div "Sign Out" at bounding box center [1029, 175] width 163 height 35
click at [961, 176] on img at bounding box center [964, 175] width 13 height 13
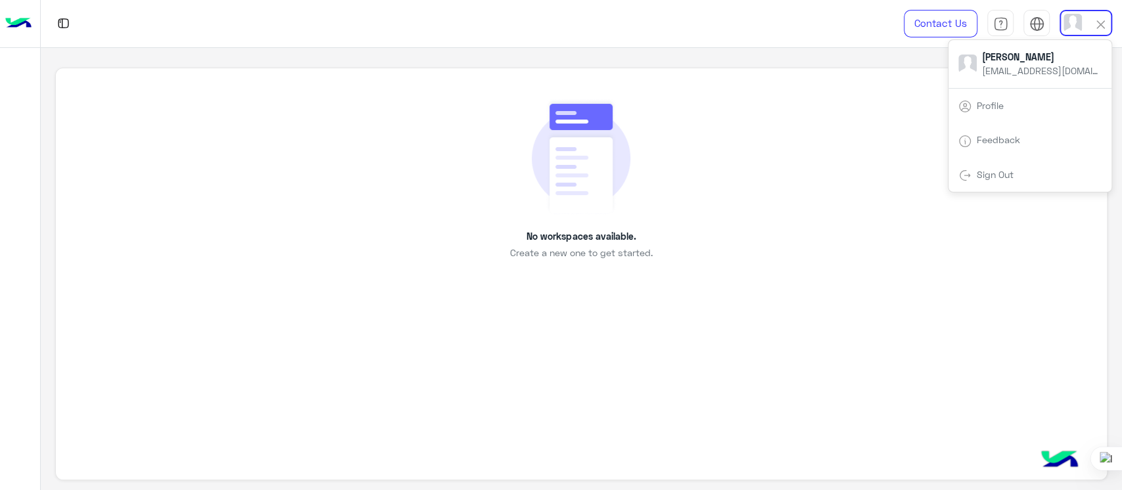
click at [795, 229] on div "No workspaces available. Create a new one to get started." at bounding box center [580, 179] width 991 height 162
